Goal: Task Accomplishment & Management: Manage account settings

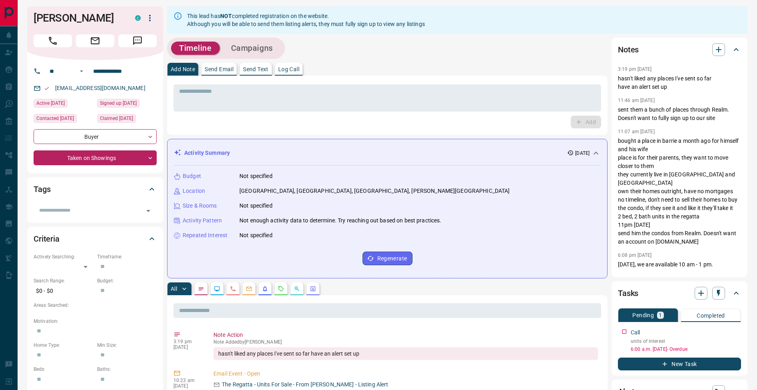
scroll to position [151, 0]
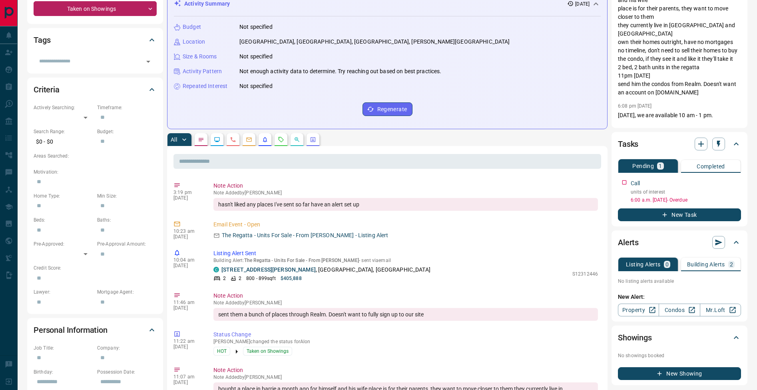
click at [715, 264] on p "Building Alerts" at bounding box center [706, 265] width 38 height 6
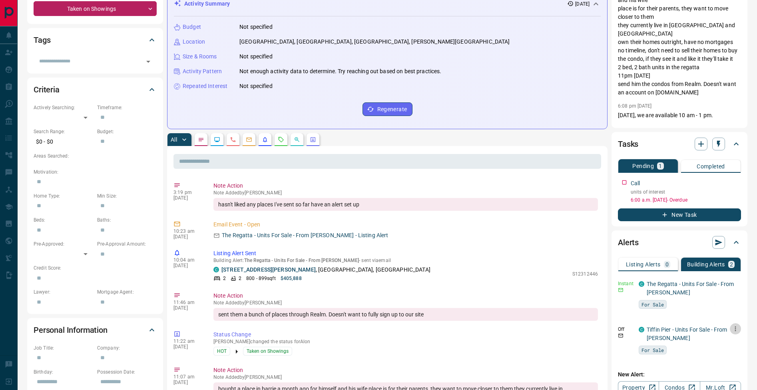
click at [736, 331] on icon "button" at bounding box center [735, 328] width 1 height 5
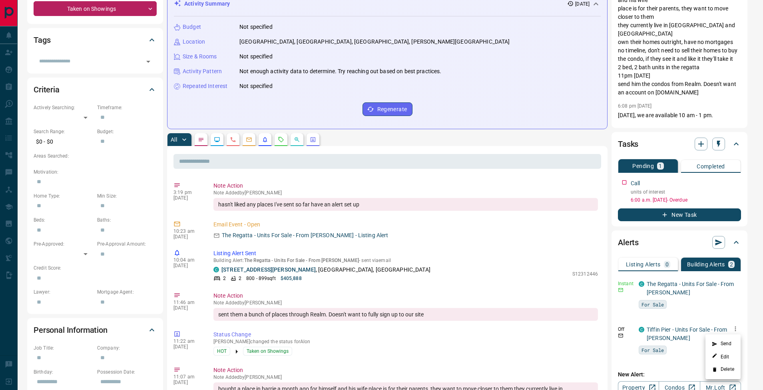
click at [733, 369] on li "Delete" at bounding box center [723, 369] width 35 height 13
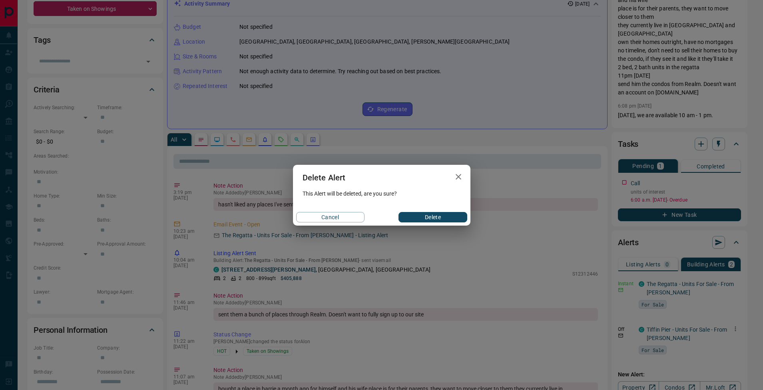
click at [451, 216] on button "Delete" at bounding box center [433, 217] width 68 height 10
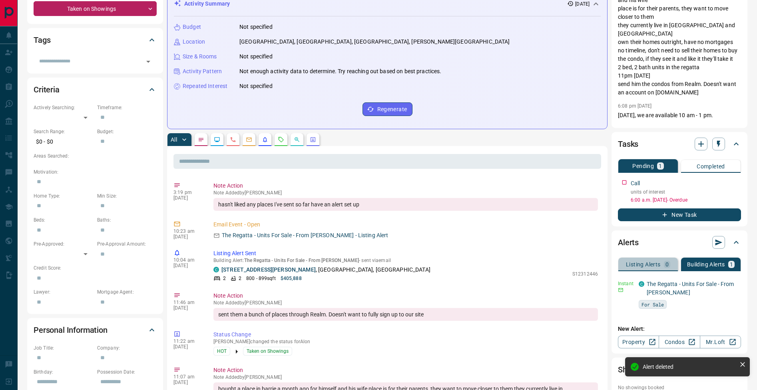
click at [657, 262] on p "Listing Alerts" at bounding box center [643, 265] width 35 height 6
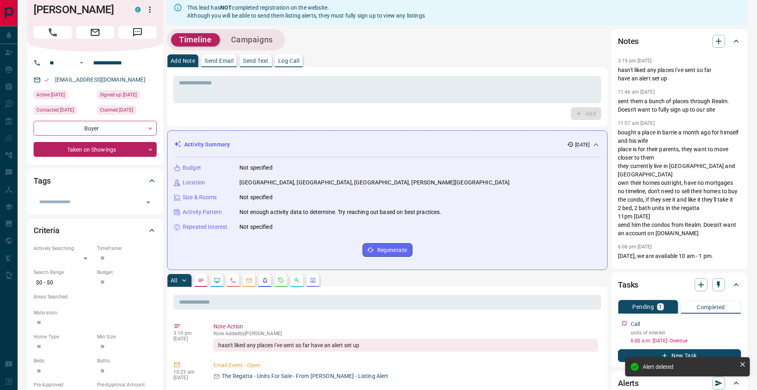
scroll to position [0, 0]
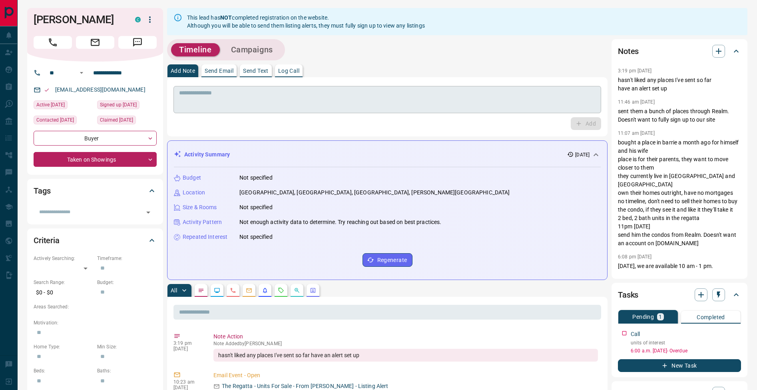
click at [258, 92] on textarea at bounding box center [387, 100] width 417 height 20
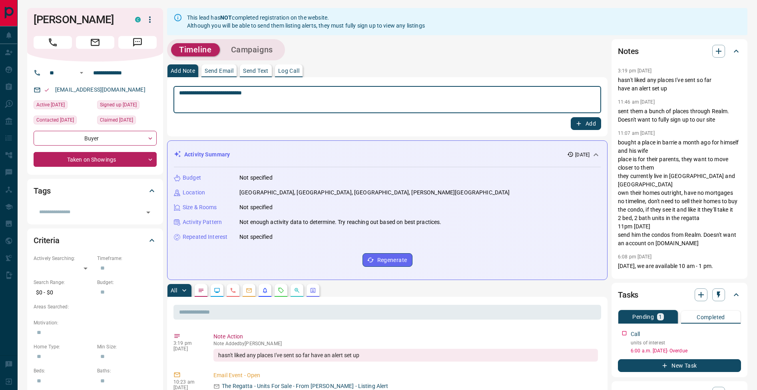
type textarea "**********"
click at [583, 121] on button "Add" at bounding box center [586, 123] width 30 height 13
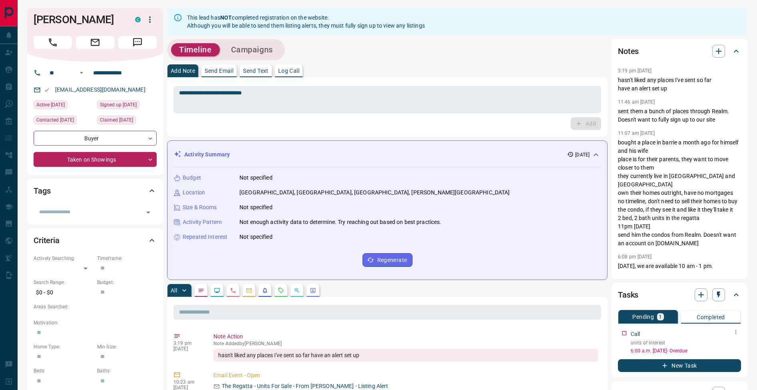
click at [737, 334] on icon "button" at bounding box center [736, 332] width 6 height 6
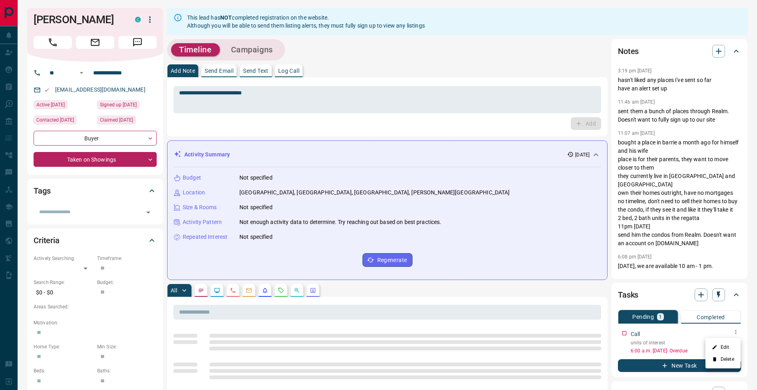
click at [733, 346] on li "Edit" at bounding box center [723, 347] width 35 height 12
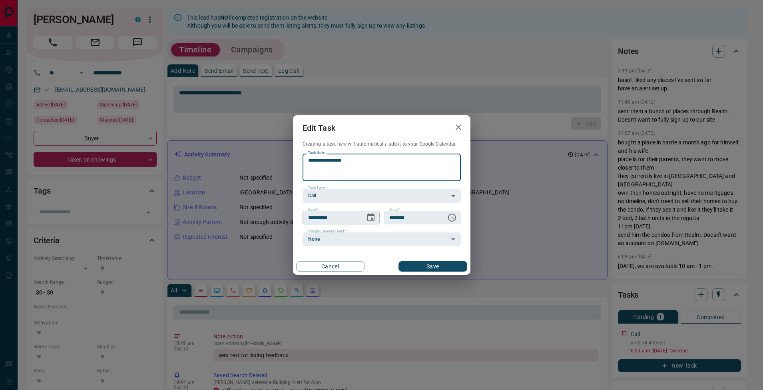
click at [373, 216] on icon "Choose date, selected date is Aug 12, 2025" at bounding box center [370, 217] width 7 height 8
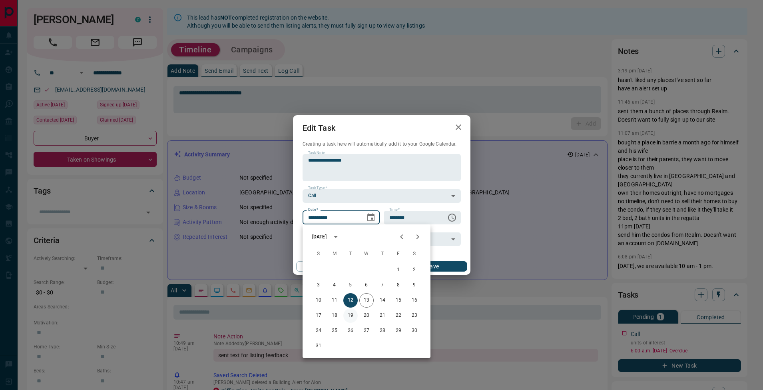
click at [351, 318] on button "19" at bounding box center [351, 315] width 14 height 14
type input "**********"
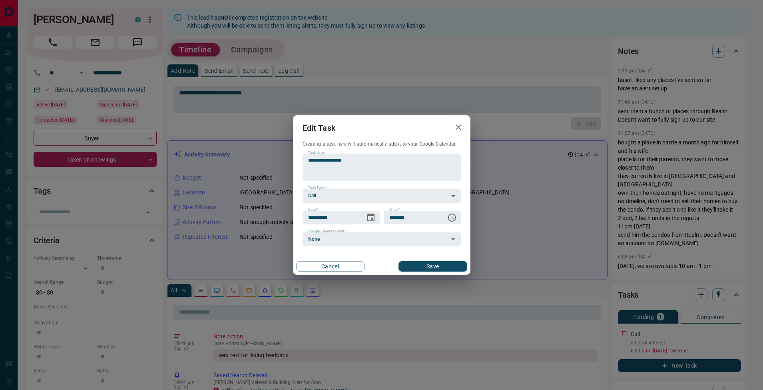
click at [431, 264] on button "Save" at bounding box center [433, 266] width 68 height 10
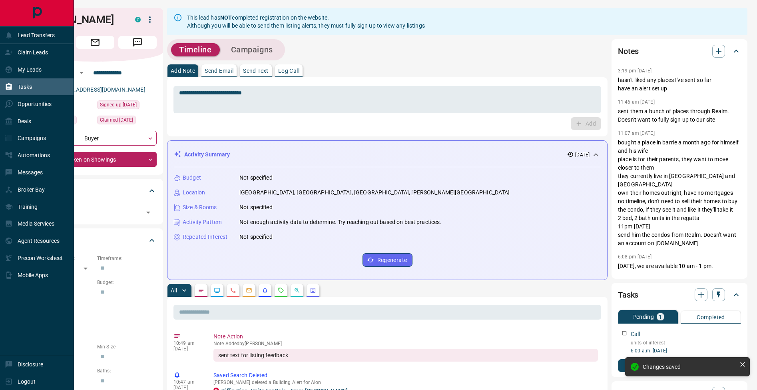
click at [8, 89] on icon at bounding box center [9, 86] width 6 height 7
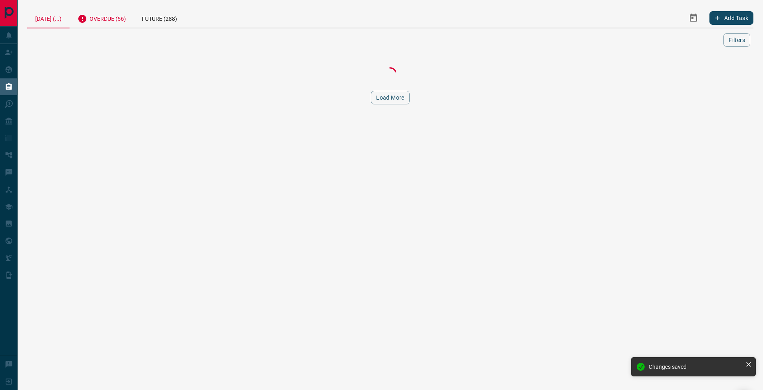
click at [113, 14] on div "Overdue (56)" at bounding box center [102, 18] width 64 height 20
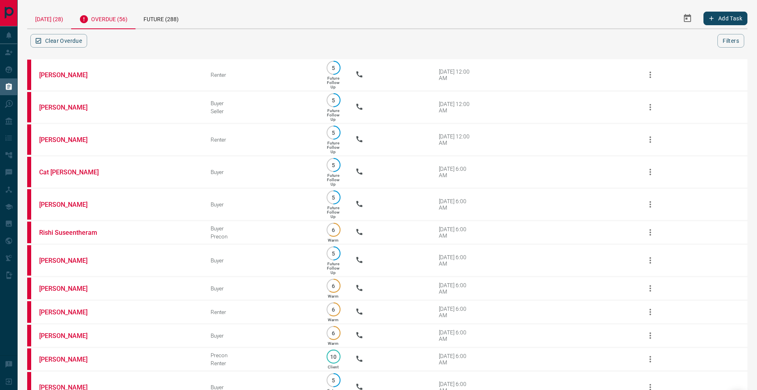
click at [51, 17] on div "[DATE] (28)" at bounding box center [49, 18] width 44 height 20
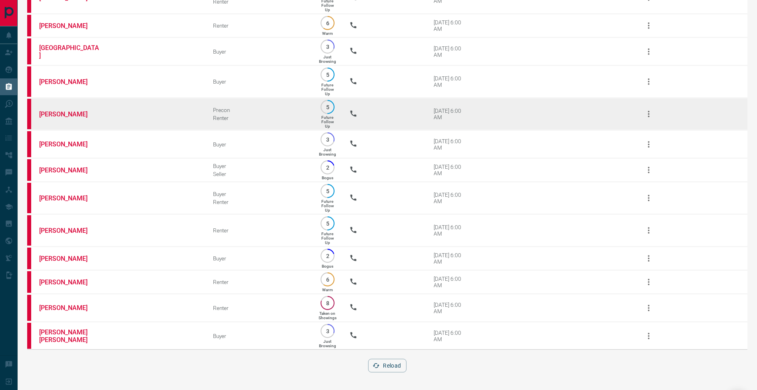
scroll to position [552, 0]
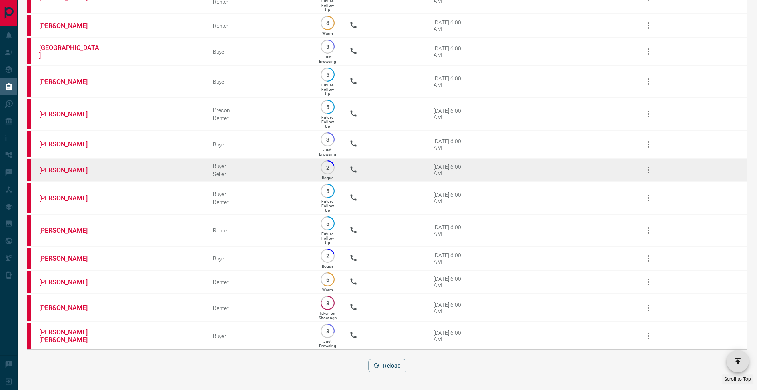
click at [63, 166] on link "[PERSON_NAME]" at bounding box center [69, 170] width 60 height 8
